Goal: Task Accomplishment & Management: Complete application form

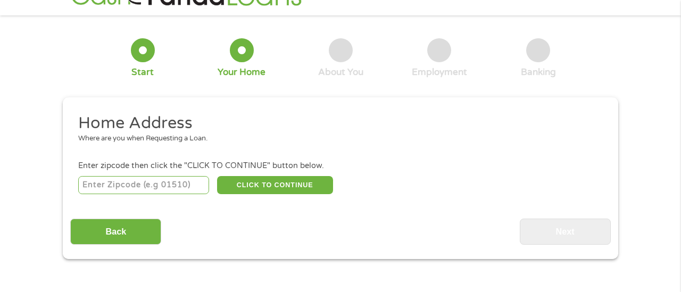
scroll to position [33, 0]
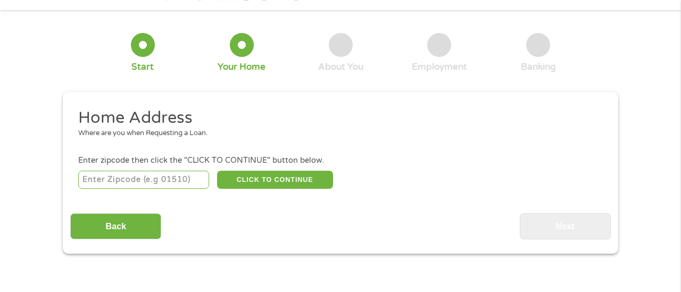
click at [152, 184] on input "number" at bounding box center [143, 180] width 131 height 18
type input "37405"
select select "[US_STATE]"
type input "37405"
click at [238, 182] on button "CLICK TO CONTINUE" at bounding box center [275, 180] width 116 height 18
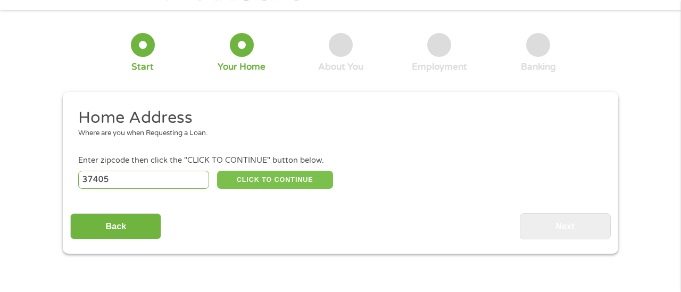
type input "37405"
type input "Chattanooga"
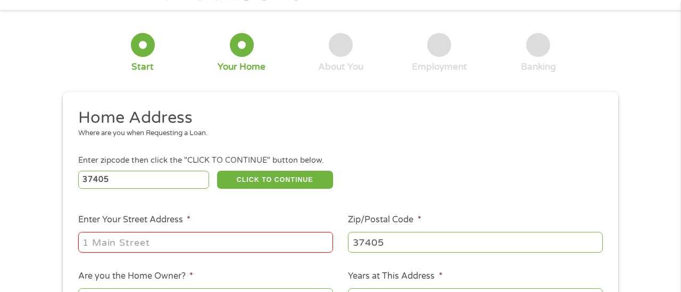
click at [216, 242] on input "Enter Your Street Address *" at bounding box center [205, 242] width 255 height 20
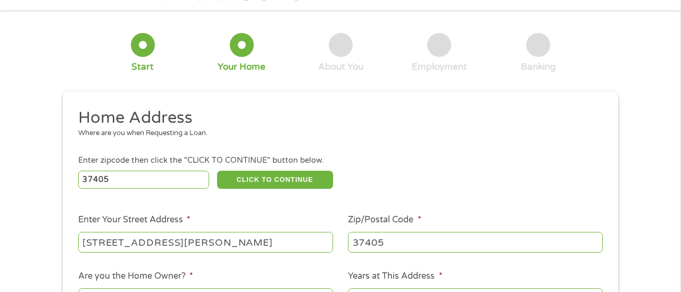
type input "[STREET_ADDRESS][PERSON_NAME]"
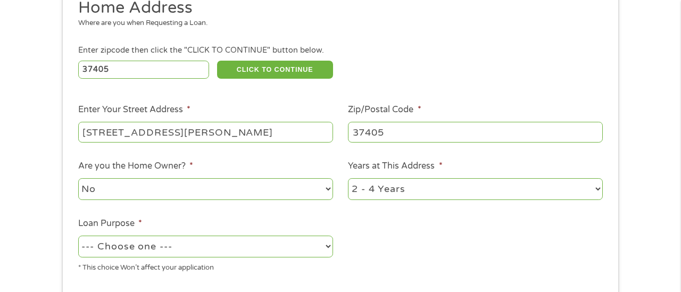
scroll to position [158, 0]
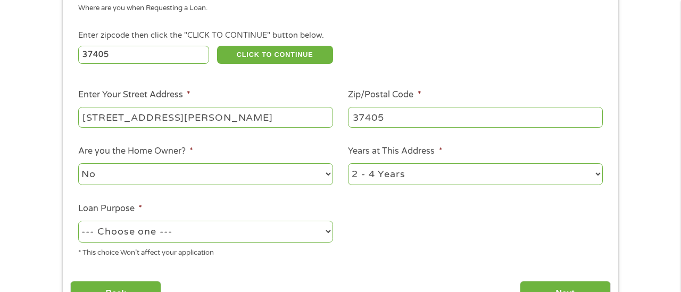
click at [384, 179] on select "1 Year or less 1 - 2 Years 2 - 4 Years Over 4 Years" at bounding box center [475, 174] width 255 height 22
select select "24months"
click at [348, 164] on select "1 Year or less 1 - 2 Years 2 - 4 Years Over 4 Years" at bounding box center [475, 174] width 255 height 22
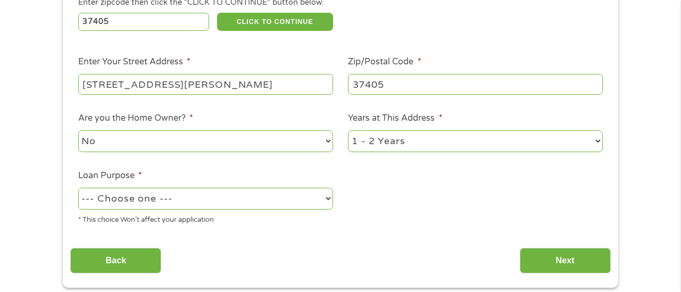
scroll to position [202, 0]
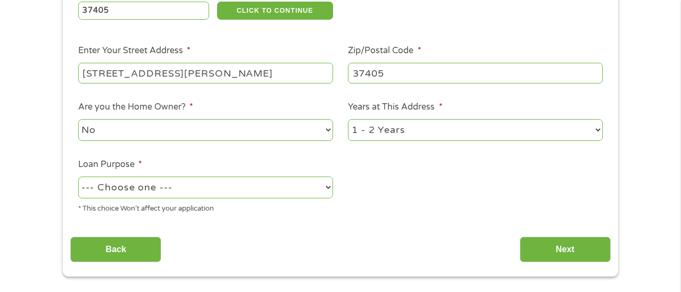
click at [298, 190] on select "--- Choose one --- Pay Bills Debt Consolidation Home Improvement Major Purchase…" at bounding box center [205, 188] width 255 height 22
select select "paybills"
click at [78, 177] on select "--- Choose one --- Pay Bills Debt Consolidation Home Improvement Major Purchase…" at bounding box center [205, 188] width 255 height 22
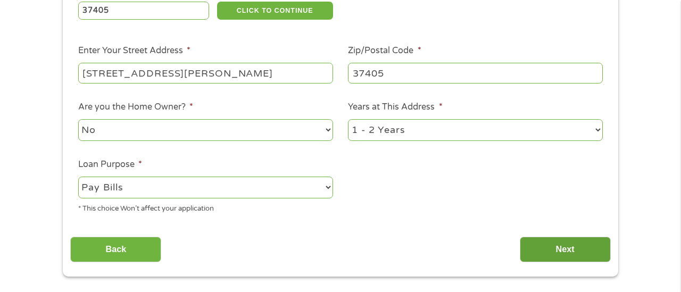
click at [553, 246] on input "Next" at bounding box center [565, 250] width 91 height 26
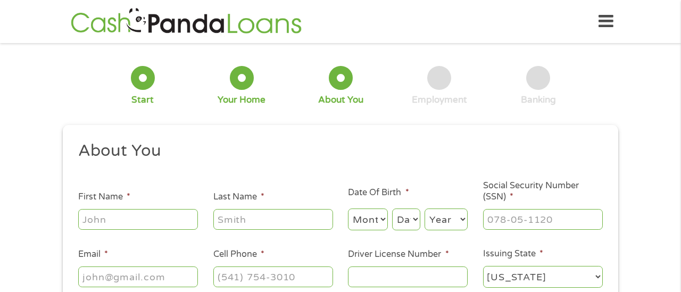
scroll to position [0, 0]
click at [146, 215] on input "First Name *" at bounding box center [138, 219] width 120 height 20
type input "[PERSON_NAME]"
click at [368, 228] on select "Month 1 2 3 4 5 6 7 8 9 10 11 12" at bounding box center [368, 220] width 40 height 22
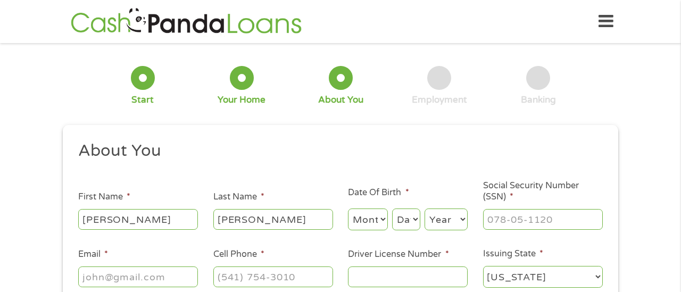
select select "3"
click at [348, 209] on select "Month 1 2 3 4 5 6 7 8 9 10 11 12" at bounding box center [368, 220] width 40 height 22
click at [410, 214] on select "Day 1 2 3 4 5 6 7 8 9 10 11 12 13 14 15 16 17 18 19 20 21 22 23 24 25 26 27 28 …" at bounding box center [406, 220] width 28 height 22
select select "8"
click at [392, 209] on select "Day 1 2 3 4 5 6 7 8 9 10 11 12 13 14 15 16 17 18 19 20 21 22 23 24 25 26 27 28 …" at bounding box center [406, 220] width 28 height 22
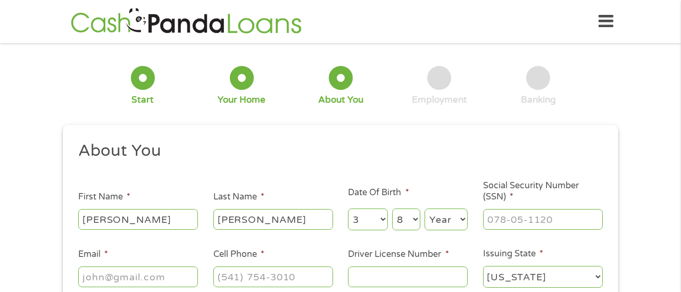
click at [443, 217] on select "Year [DATE] 2006 2005 2004 2003 2002 2001 2000 1999 1998 1997 1996 1995 1994 19…" at bounding box center [446, 220] width 43 height 22
select select "1978"
click at [425, 209] on select "Year [DATE] 2006 2005 2004 2003 2002 2001 2000 1999 1998 1997 1996 1995 1994 19…" at bounding box center [446, 220] width 43 height 22
click at [500, 227] on input "___-__-____" at bounding box center [543, 219] width 120 height 20
type input "257-59-9098"
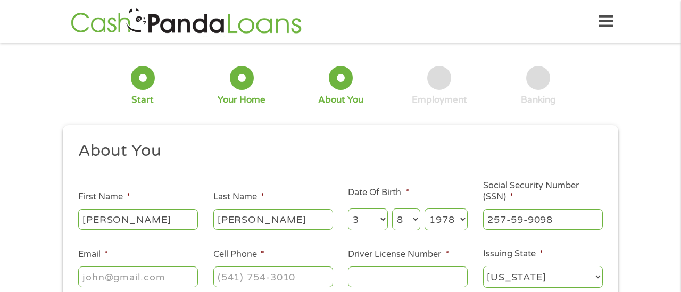
scroll to position [65, 0]
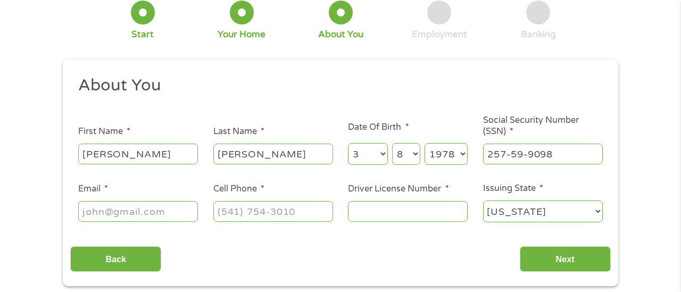
click at [176, 214] on input "Email *" at bounding box center [138, 211] width 120 height 20
type input "[EMAIL_ADDRESS][DOMAIN_NAME]"
type input "3372817389"
select select "[US_STATE]"
type input "[PHONE_NUMBER]"
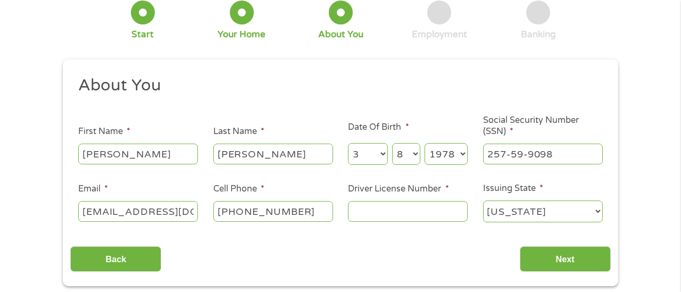
click at [394, 218] on input "Driver License Number *" at bounding box center [408, 211] width 120 height 20
click at [524, 217] on select "[US_STATE] [US_STATE] [US_STATE] [US_STATE] [US_STATE] [US_STATE] [US_STATE] [U…" at bounding box center [543, 212] width 120 height 22
select select "[US_STATE]"
click at [483, 201] on select "[US_STATE] [US_STATE] [US_STATE] [US_STATE] [US_STATE] [US_STATE] [US_STATE] [U…" at bounding box center [543, 212] width 120 height 22
click at [451, 221] on input "Driver License Number *" at bounding box center [408, 211] width 120 height 20
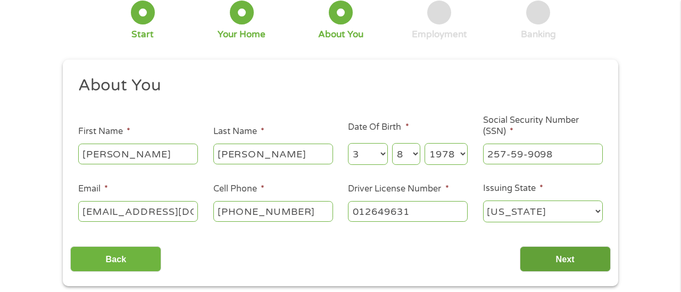
type input "012649631"
click at [563, 264] on input "Next" at bounding box center [565, 259] width 91 height 26
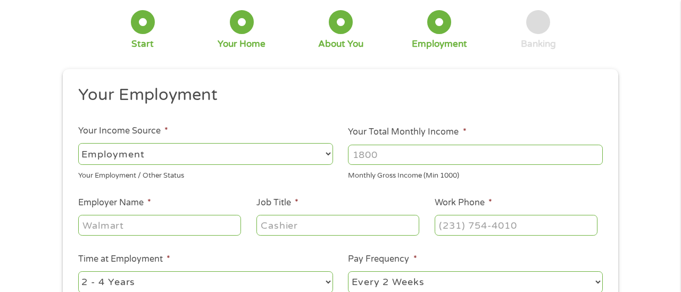
scroll to position [59, 0]
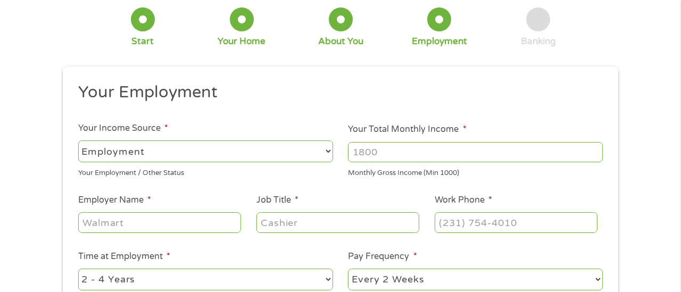
click at [388, 155] on input "Your Total Monthly Income *" at bounding box center [475, 152] width 255 height 20
type input "3289"
click at [189, 227] on input "Employer Name *" at bounding box center [159, 222] width 163 height 20
type input "[PERSON_NAME][GEOGRAPHIC_DATA]"
type input "care coordinator"
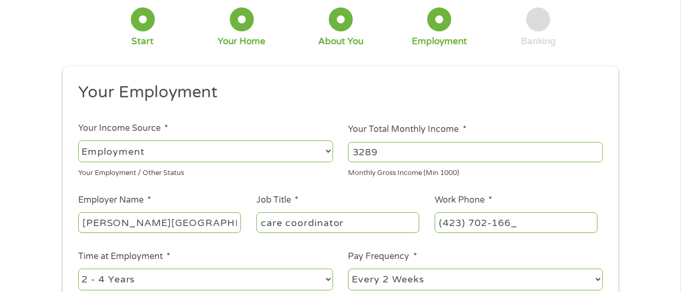
type input "[PHONE_NUMBER]"
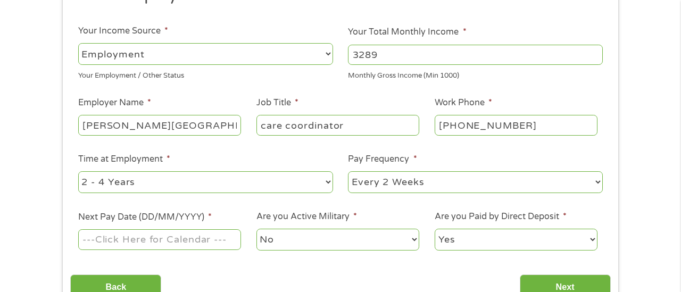
scroll to position [157, 0]
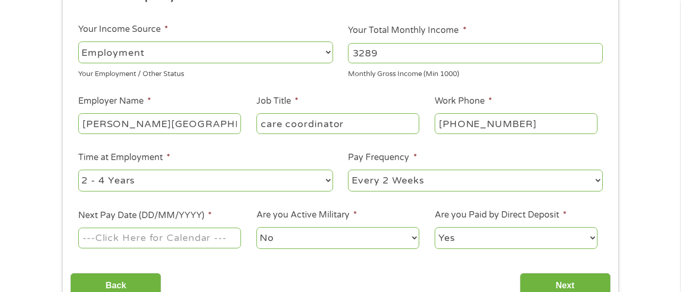
click at [156, 170] on select "--- Choose one --- 1 Year or less 1 - 2 Years 2 - 4 Years Over 4 Years" at bounding box center [205, 181] width 255 height 22
select select "12months"
click at [78, 170] on select "--- Choose one --- 1 Year or less 1 - 2 Years 2 - 4 Years Over 4 Years" at bounding box center [205, 181] width 255 height 22
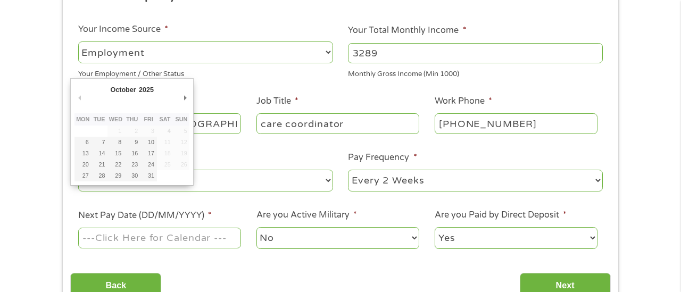
click at [209, 238] on input "Next Pay Date (DD/MM/YYYY) *" at bounding box center [159, 238] width 163 height 20
type input "[DATE]"
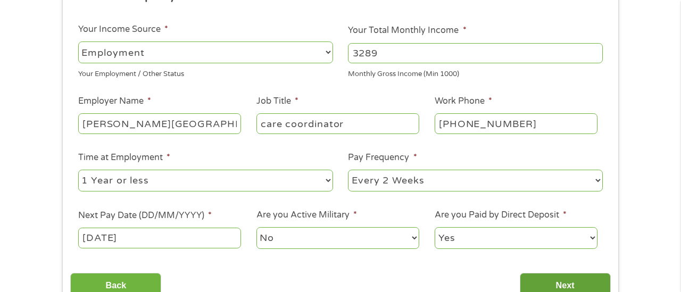
click at [554, 283] on input "Next" at bounding box center [565, 286] width 91 height 26
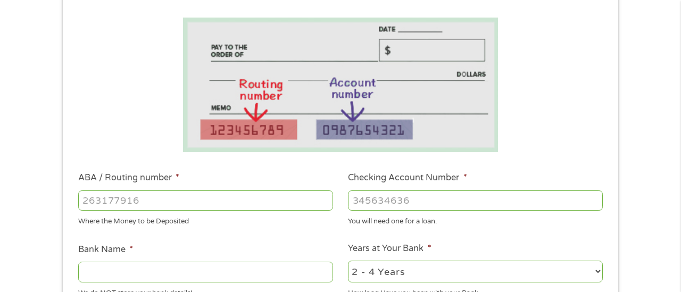
scroll to position [171, 0]
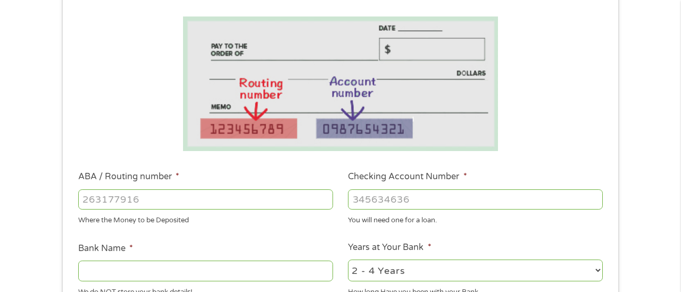
click at [298, 202] on input "ABA / Routing number *" at bounding box center [205, 199] width 255 height 20
type input "031101279"
type input "THE BANCORP BANK"
type input "031101279"
click at [445, 196] on input "Checking Account Number *" at bounding box center [475, 199] width 255 height 20
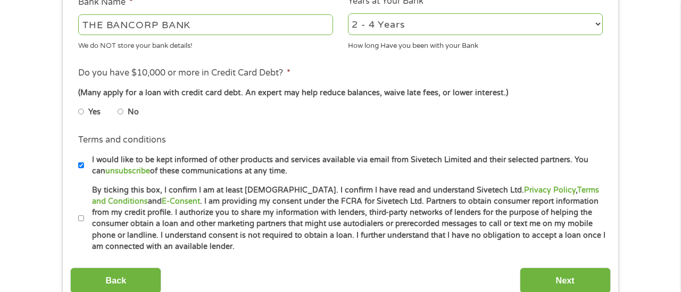
scroll to position [425, 0]
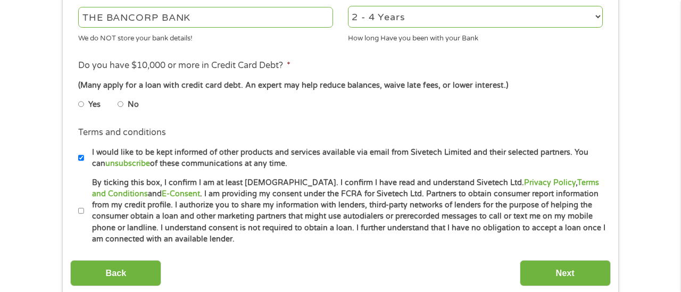
type input "222116882873"
click at [120, 104] on input "No" at bounding box center [121, 104] width 6 height 17
radio input "true"
click at [80, 162] on input "I would like to be kept informed of other products and services available via e…" at bounding box center [81, 158] width 6 height 17
checkbox input "false"
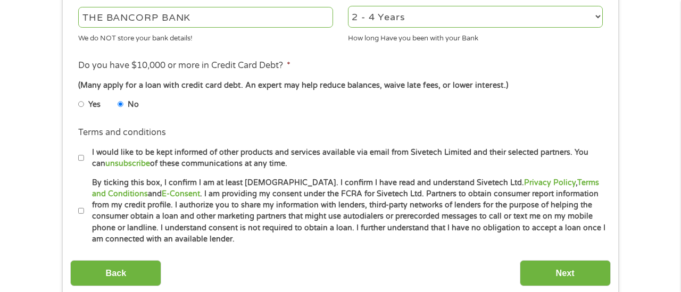
click at [80, 209] on input "By ticking this box, I confirm I am at least [DEMOGRAPHIC_DATA]. I confirm I ha…" at bounding box center [81, 211] width 6 height 17
checkbox input "true"
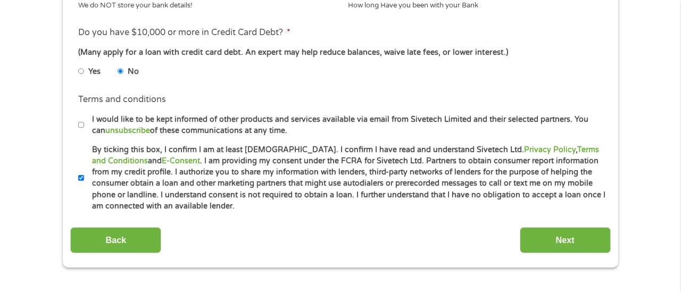
scroll to position [470, 0]
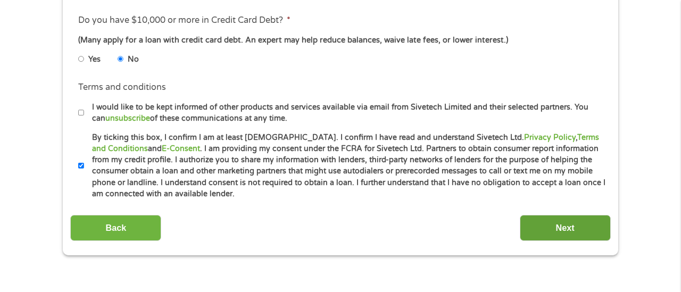
click at [582, 222] on input "Next" at bounding box center [565, 228] width 91 height 26
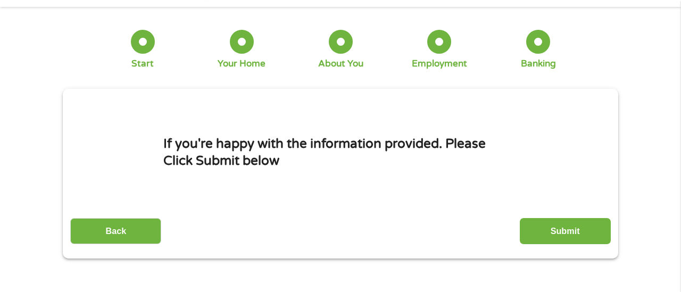
scroll to position [47, 0]
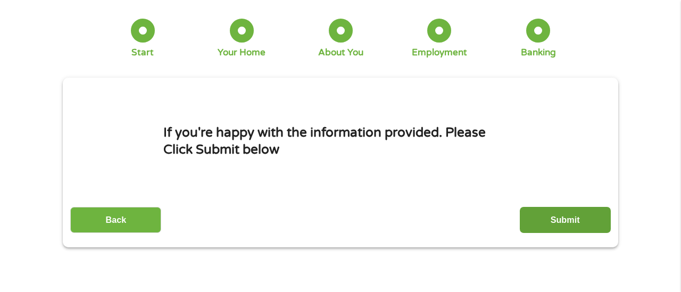
click at [550, 222] on input "Submit" at bounding box center [565, 220] width 91 height 26
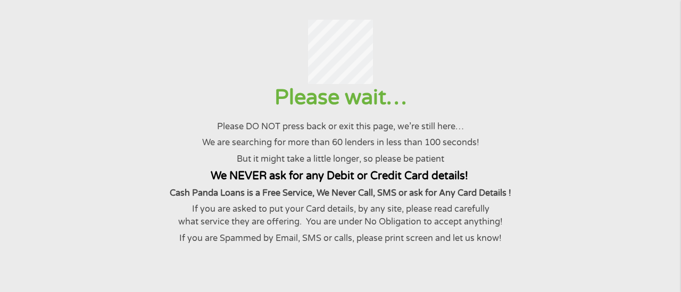
scroll to position [57, 0]
